Goal: Information Seeking & Learning: Learn about a topic

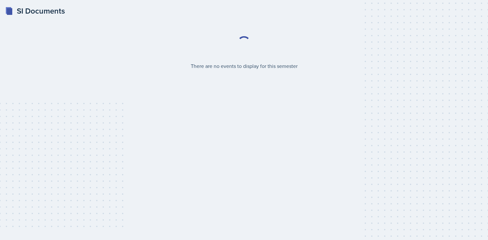
select select "2bed604d-1099-4043-b1bc-2365e8740244"
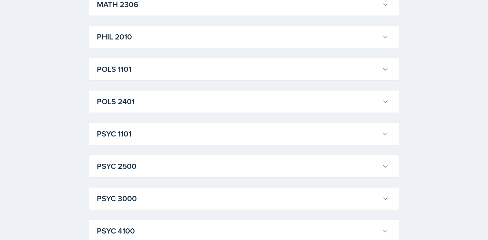
scroll to position [848, 0]
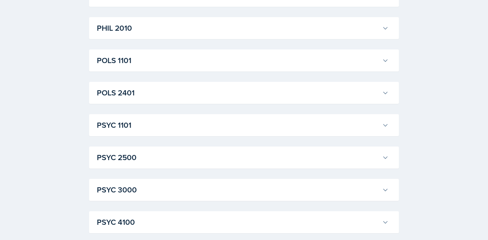
click at [228, 125] on h3 "PSYC 1101" at bounding box center [238, 125] width 283 height 12
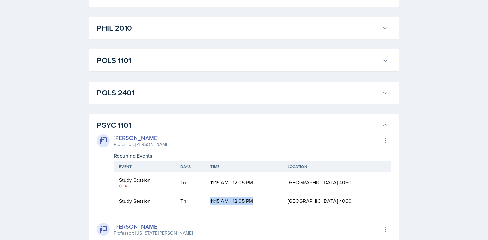
drag, startPoint x: 266, startPoint y: 201, endPoint x: 192, endPoint y: 200, distance: 73.6
click at [192, 200] on tr "Study Session Th 11:15 AM - 12:05 PM [GEOGRAPHIC_DATA] 4060" at bounding box center [252, 200] width 277 height 15
copy tr "11:15 AM - 12:05 PM"
drag, startPoint x: 357, startPoint y: 201, endPoint x: 265, endPoint y: 201, distance: 92.3
click at [265, 201] on tr "Study Session Th 11:15 AM - 12:05 PM [GEOGRAPHIC_DATA] 4060" at bounding box center [252, 200] width 277 height 15
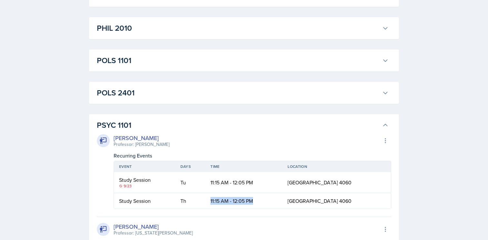
copy tr "[GEOGRAPHIC_DATA] 4060"
click at [229, 137] on div "[PERSON_NAME] Professor: [PERSON_NAME] Export to Google Calendar" at bounding box center [244, 140] width 294 height 14
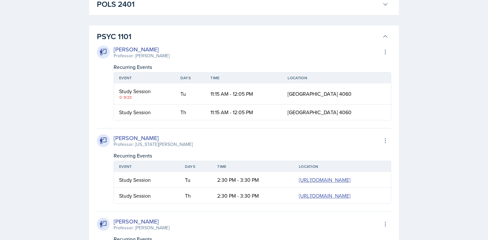
scroll to position [938, 0]
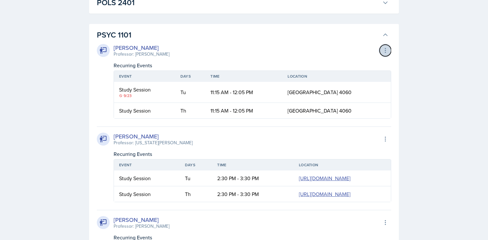
click at [385, 51] on icon at bounding box center [385, 50] width 6 height 6
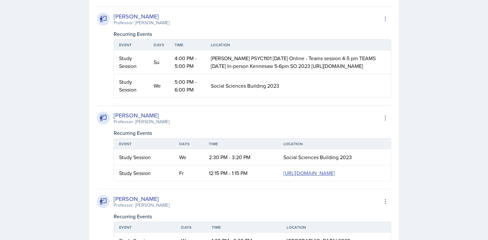
scroll to position [1132, 0]
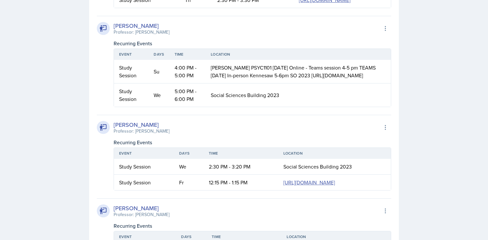
drag, startPoint x: 167, startPoint y: 78, endPoint x: 135, endPoint y: 79, distance: 32.0
click at [135, 36] on div "[PERSON_NAME] Professor: [PERSON_NAME] Export to Google Calendar" at bounding box center [244, 28] width 294 height 14
copy div "[PERSON_NAME]"
click at [192, 84] on div "[PERSON_NAME] Professor: [PERSON_NAME] Export to Google Calendar Recurring Even…" at bounding box center [244, 61] width 294 height 91
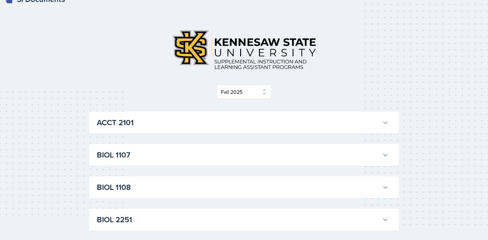
scroll to position [0, 0]
